Goal: Task Accomplishment & Management: Use online tool/utility

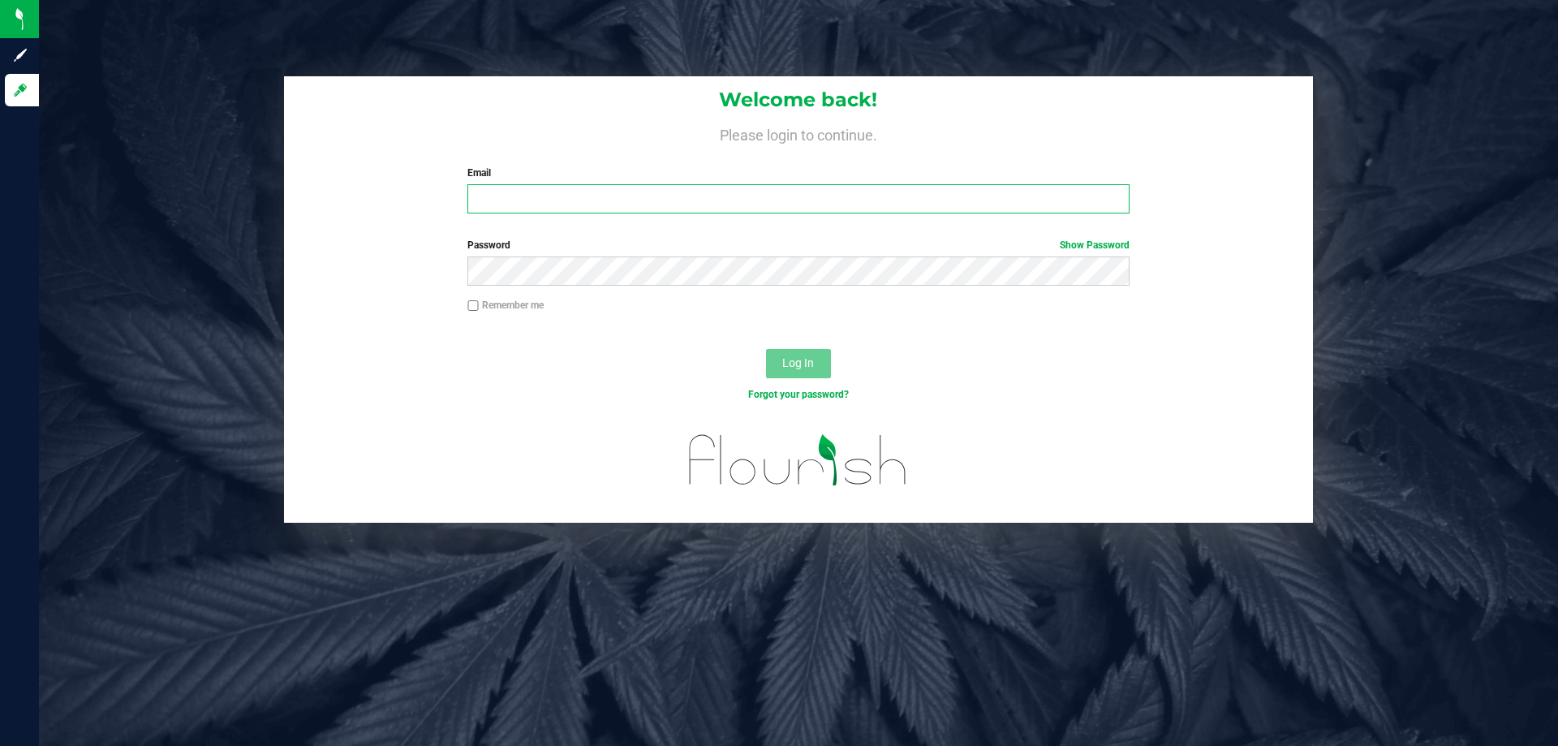
click at [510, 197] on input "Email" at bounding box center [797, 198] width 661 height 29
type input "[EMAIL_ADDRESS][DOMAIN_NAME]"
click at [766, 349] on button "Log In" at bounding box center [798, 363] width 65 height 29
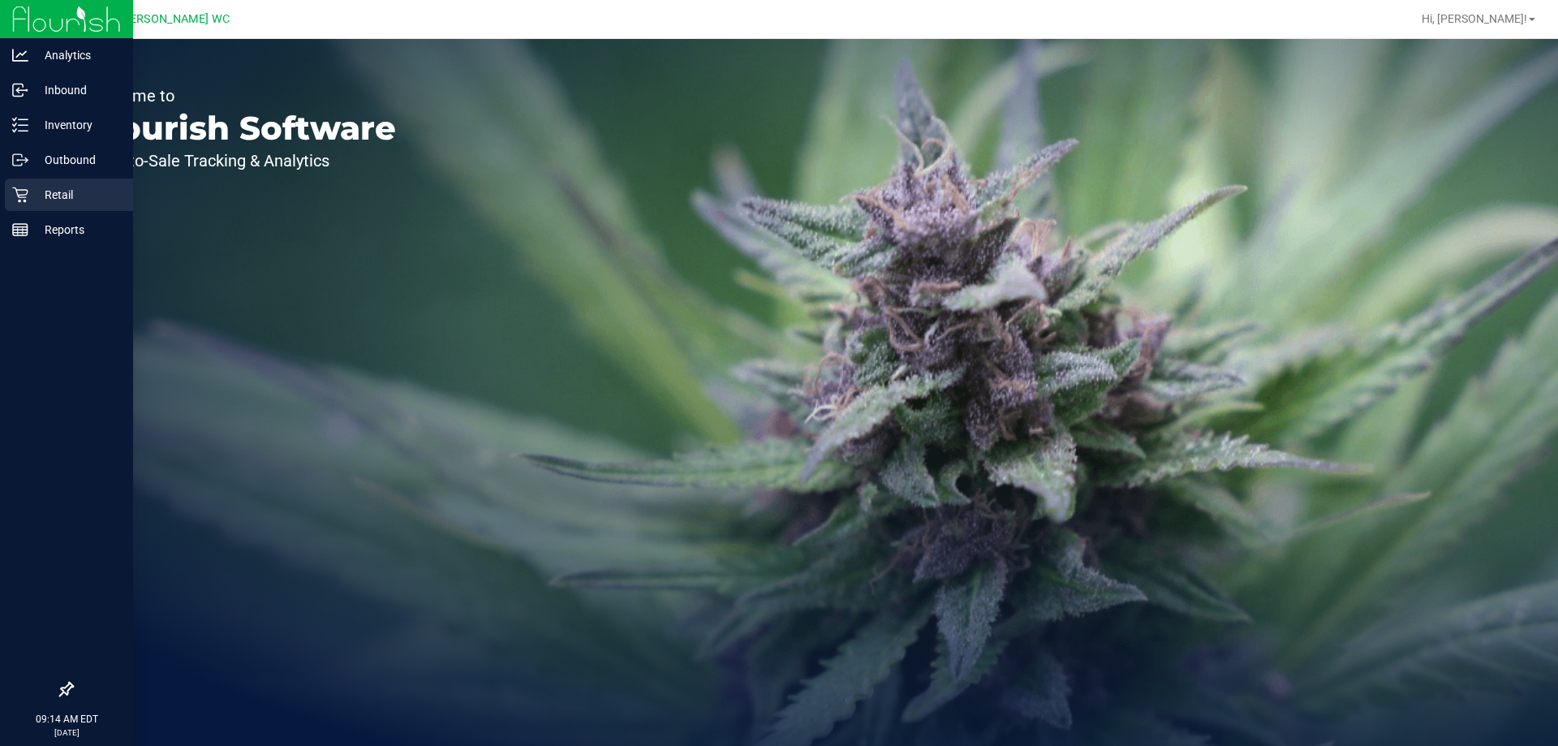
click at [26, 197] on icon at bounding box center [19, 194] width 15 height 15
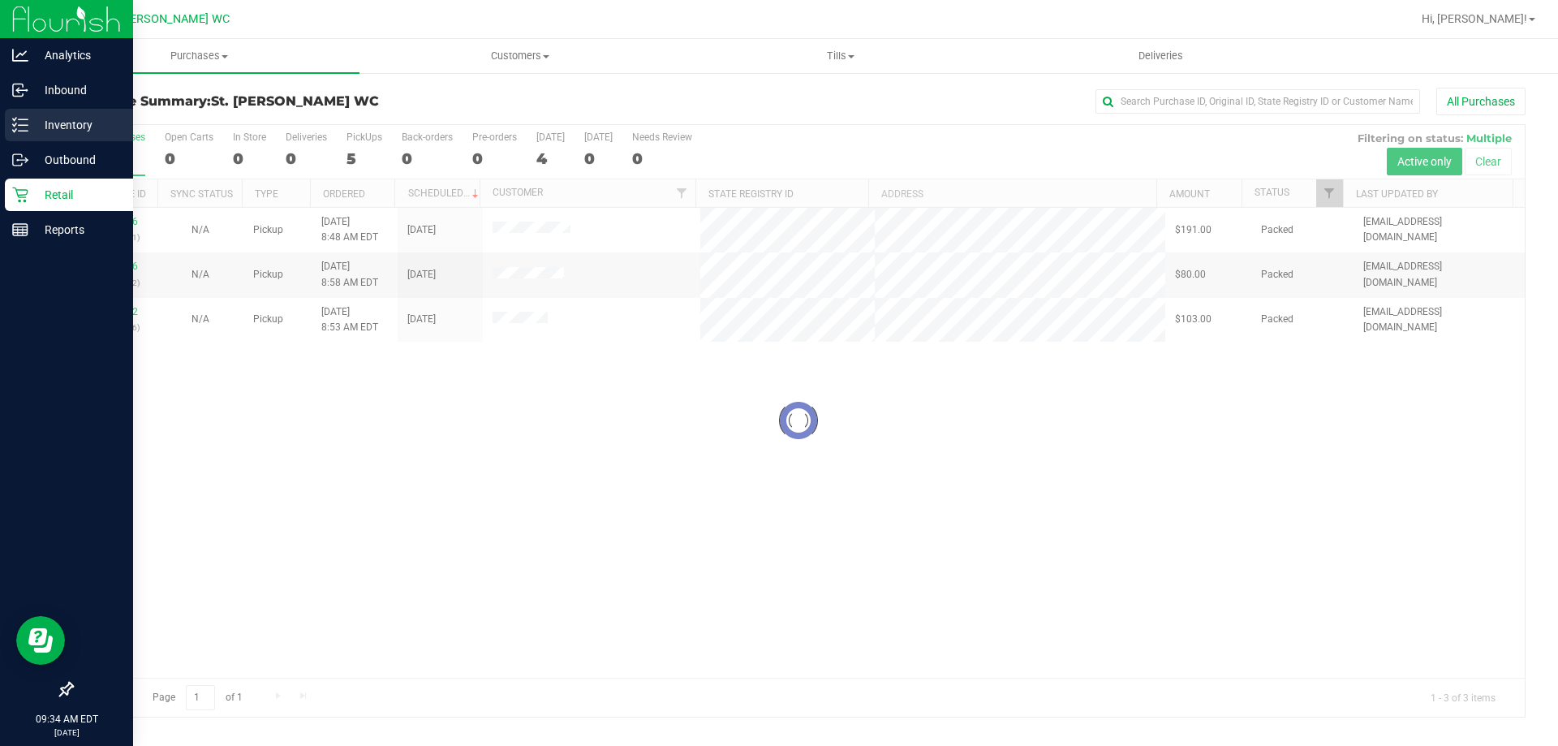
click at [35, 133] on p "Inventory" at bounding box center [76, 124] width 97 height 19
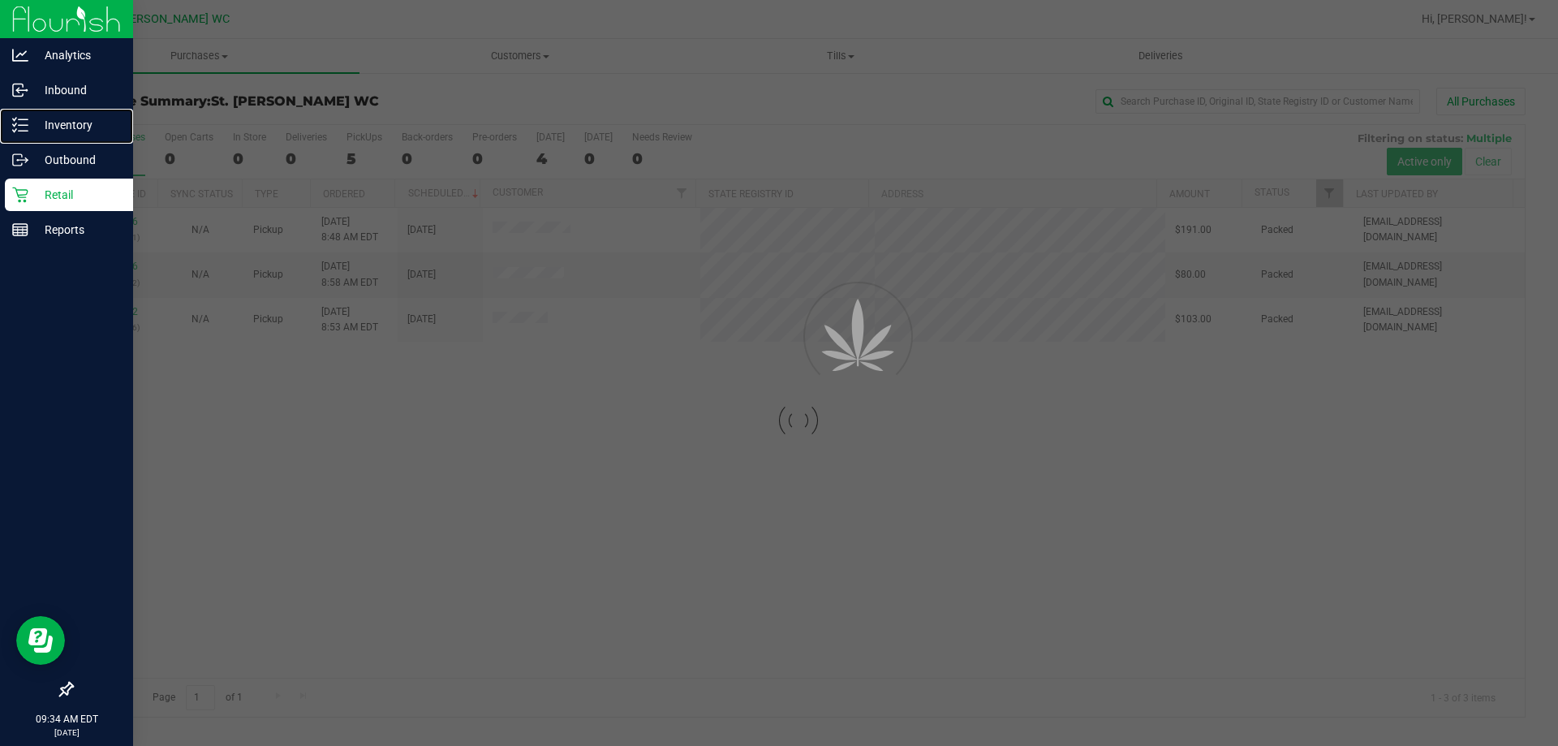
click at [35, 133] on p "Inventory" at bounding box center [76, 124] width 97 height 19
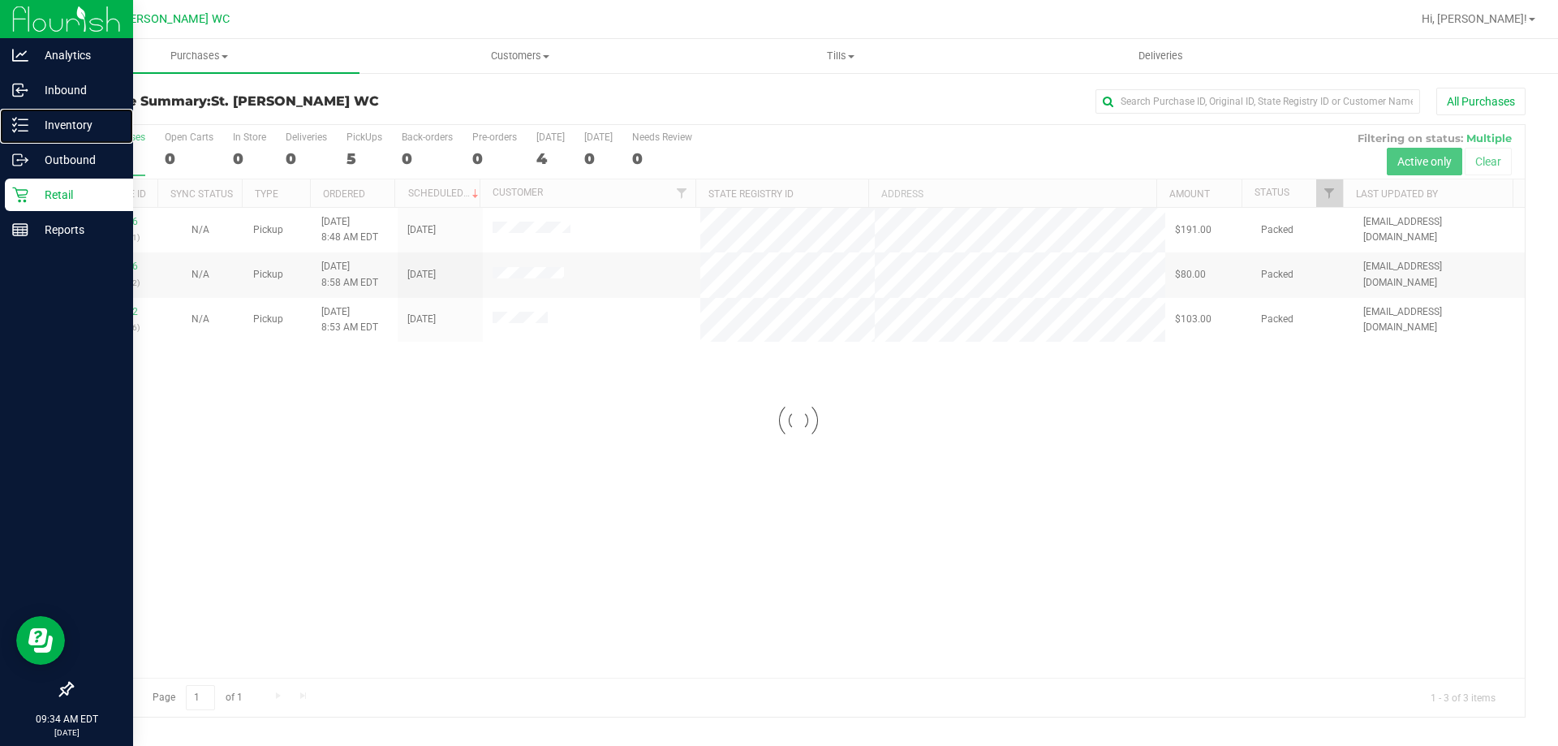
click at [35, 133] on p "Inventory" at bounding box center [76, 124] width 97 height 19
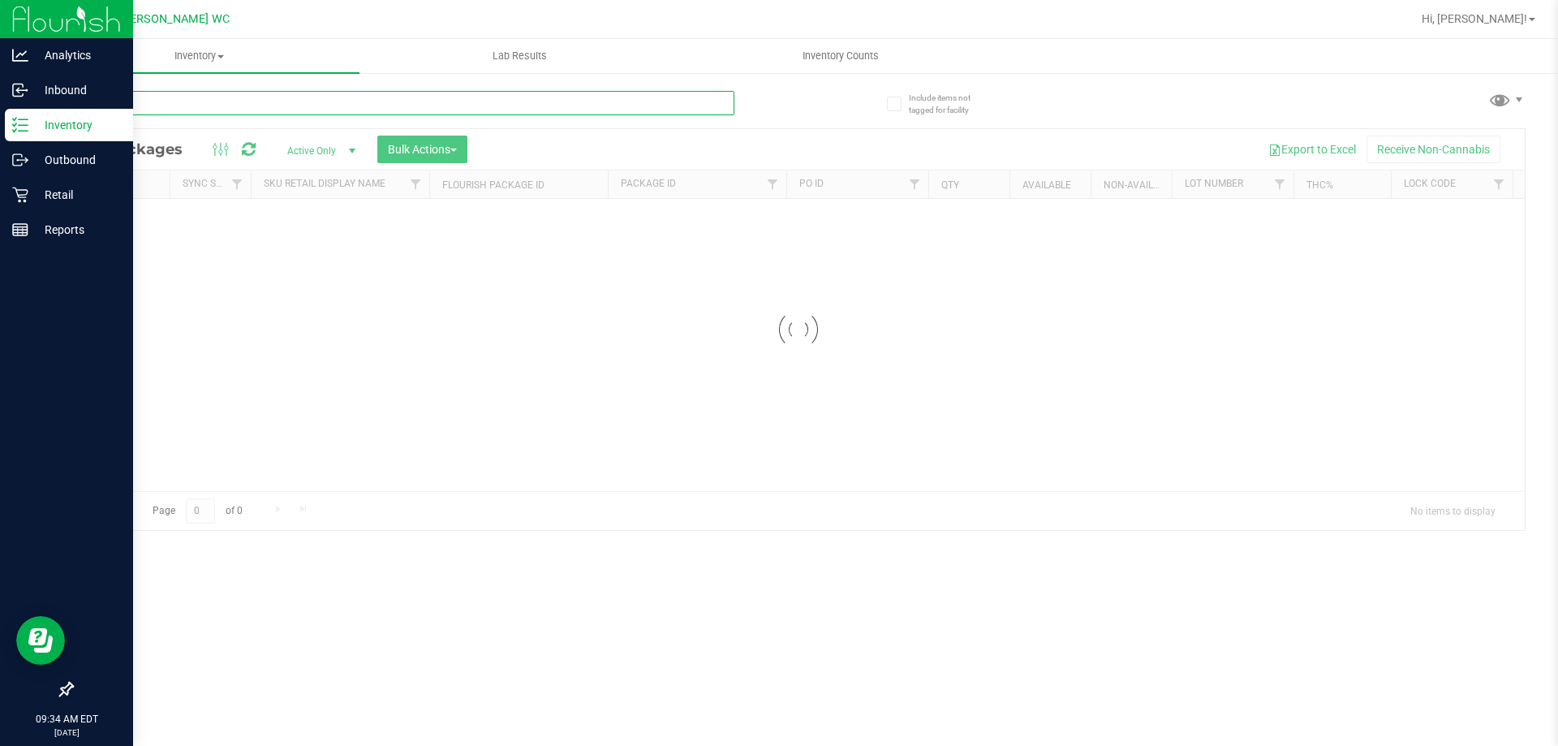
click at [180, 107] on input "text" at bounding box center [402, 103] width 663 height 24
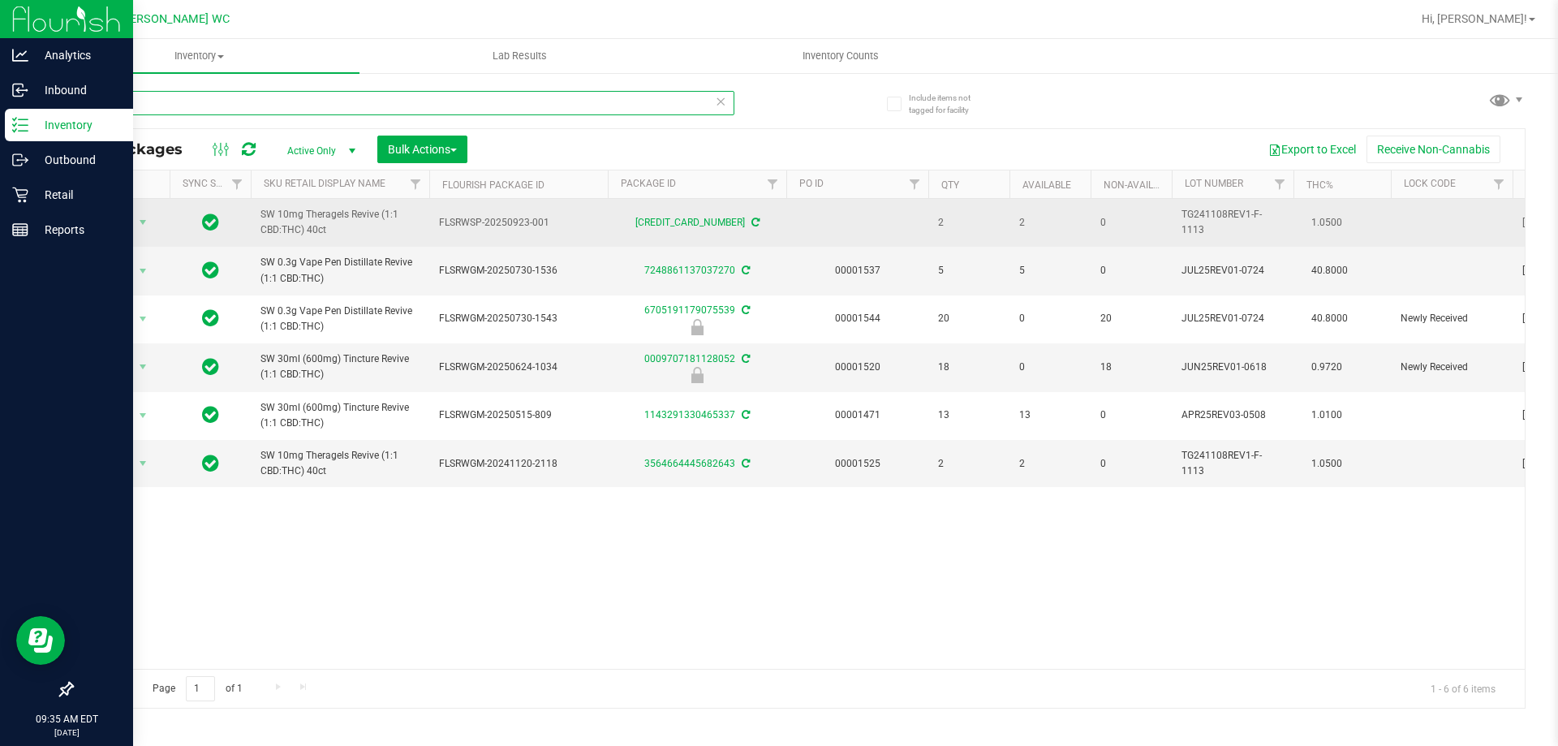
type input "rev"
click at [329, 217] on span "SW 10mg Theragels Revive (1:1 CBD:THC) 40ct" at bounding box center [340, 222] width 159 height 31
click at [329, 216] on span "SW 10mg Theragels Revive (1:1 CBD:THC) 40ct" at bounding box center [340, 222] width 159 height 31
